Goal: Task Accomplishment & Management: Use online tool/utility

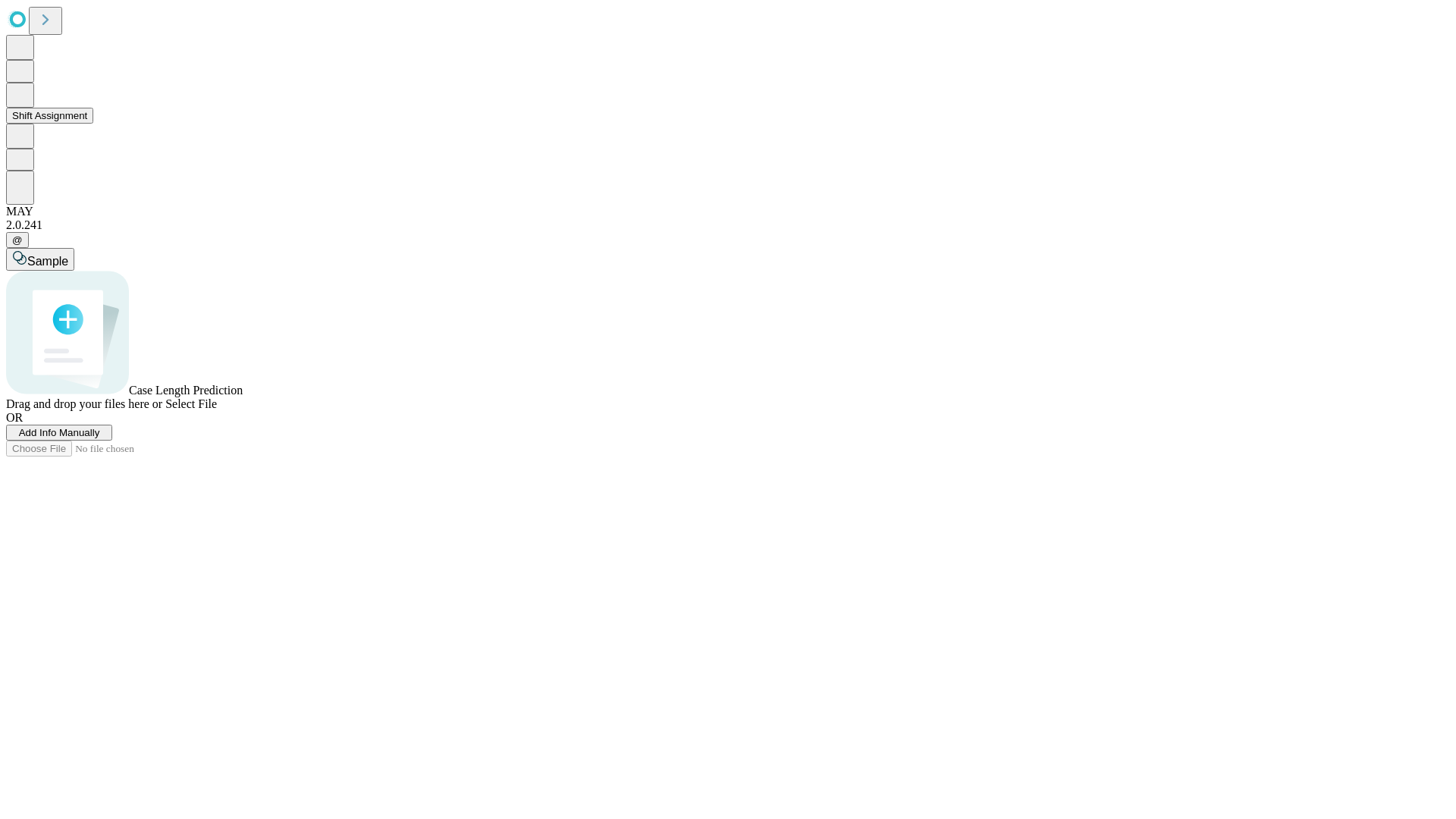
click at [93, 123] on button "Shift Assignment" at bounding box center [49, 115] width 88 height 16
